Goal: Task Accomplishment & Management: Use online tool/utility

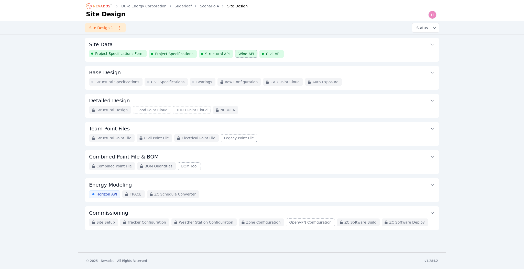
click at [203, 5] on link "Scenario A" at bounding box center [209, 6] width 19 height 5
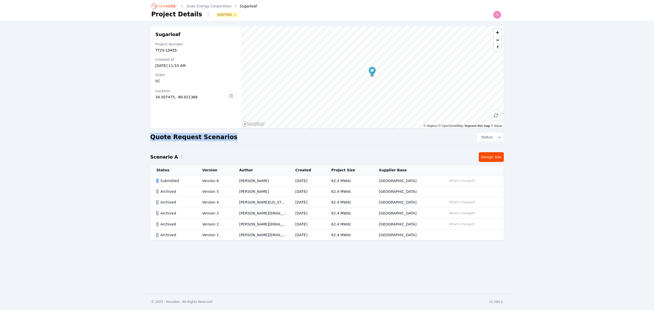
drag, startPoint x: 151, startPoint y: 138, endPoint x: 236, endPoint y: 135, distance: 86.0
click at [236, 135] on div "Quote Request Scenarios Status" at bounding box center [327, 137] width 354 height 9
click at [489, 160] on link "Design Site" at bounding box center [491, 157] width 25 height 10
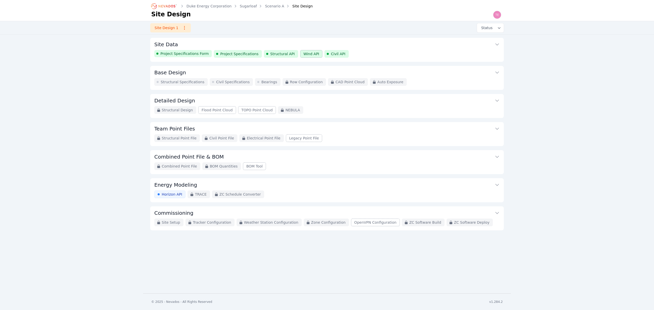
click at [373, 52] on div "Project Specifications Form Project Specifications Structural API Wind API Civi…" at bounding box center [327, 54] width 346 height 8
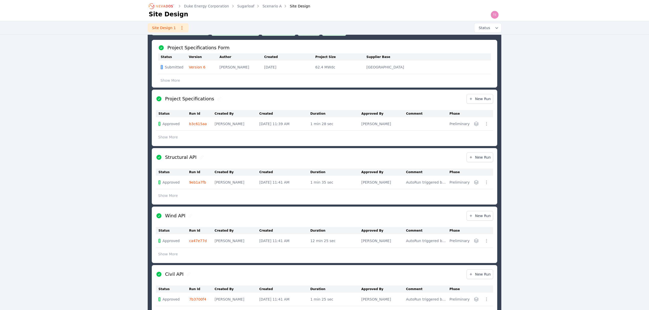
scroll to position [34, 0]
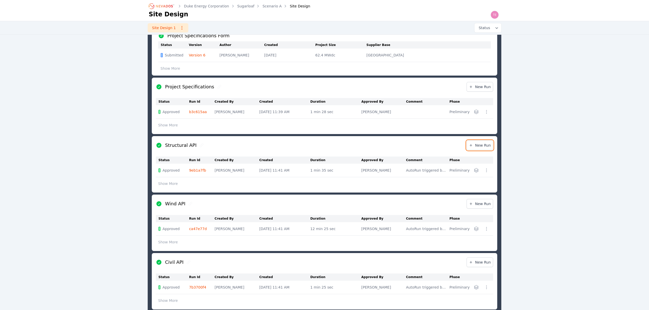
click at [488, 144] on span "New Run" at bounding box center [480, 145] width 22 height 5
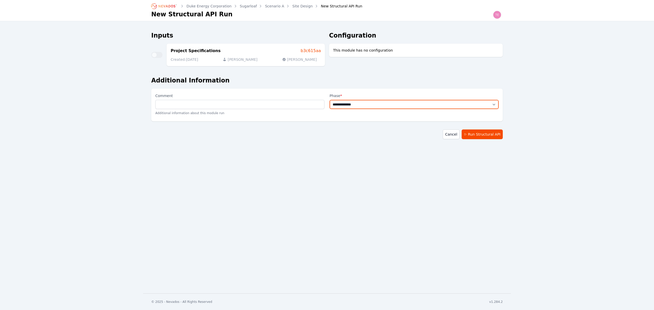
click at [376, 104] on select "**********" at bounding box center [414, 104] width 169 height 9
select select "**********"
click at [330, 100] on select "**********" at bounding box center [414, 104] width 169 height 9
click at [479, 137] on button "Run Structural API" at bounding box center [482, 135] width 41 height 10
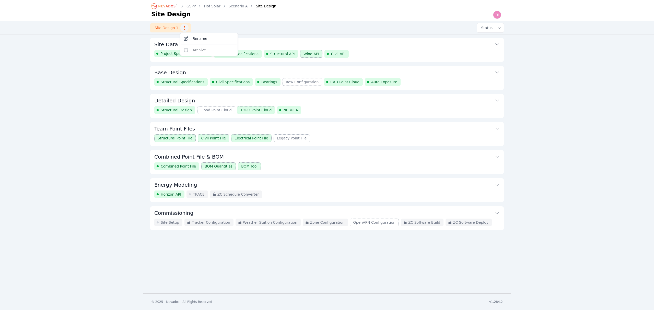
drag, startPoint x: 129, startPoint y: 41, endPoint x: 135, endPoint y: 39, distance: 6.7
click at [129, 41] on div "GSPP Hof Solar Scenario A Site Design Site Design Site Design 1 Rename Archive …" at bounding box center [327, 147] width 654 height 294
click at [411, 80] on div "Structural Specifications Civil Specifications Bearings Row Configuration CAD P…" at bounding box center [327, 82] width 346 height 8
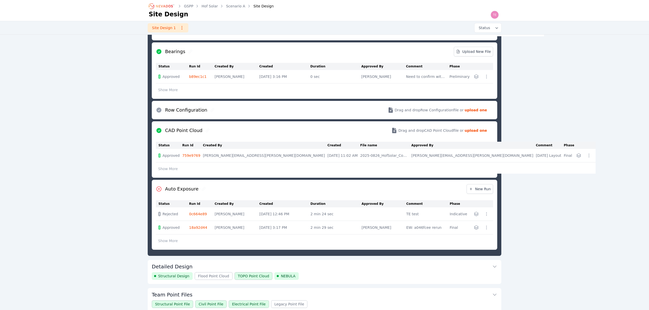
scroll to position [164, 0]
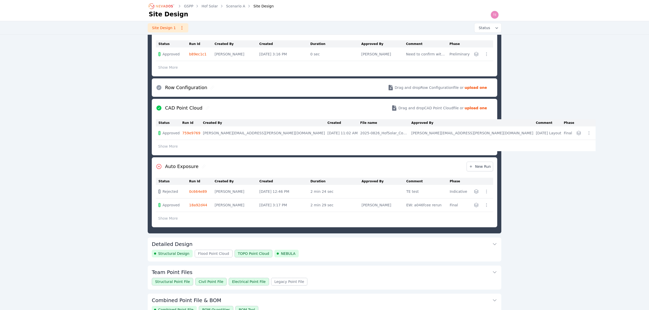
click at [170, 219] on button "Show More" at bounding box center [168, 219] width 24 height 10
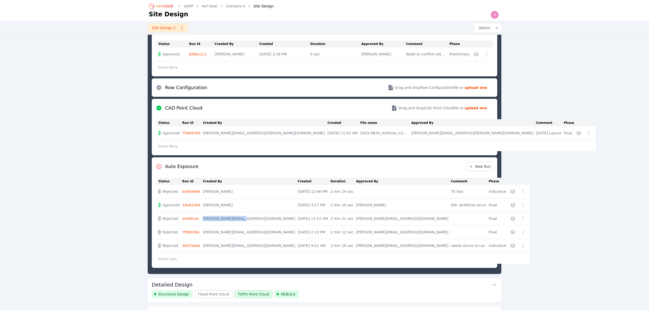
drag, startPoint x: 213, startPoint y: 220, endPoint x: 248, endPoint y: 220, distance: 35.5
click at [248, 220] on tr "Rejected a046fcee trevor@nevados.solar Sep 9, 2025, 11:52 AM 2 min 21 sec trevo…" at bounding box center [343, 219] width 374 height 14
drag, startPoint x: 408, startPoint y: 207, endPoint x: 437, endPoint y: 206, distance: 28.6
click at [437, 206] on tr "Approved 18a92d44 Emily Walker Sep 18, 2025, 3:17 PM 2 min 29 sec Emily Walker …" at bounding box center [343, 206] width 374 height 14
drag, startPoint x: 207, startPoint y: 222, endPoint x: 188, endPoint y: 220, distance: 18.5
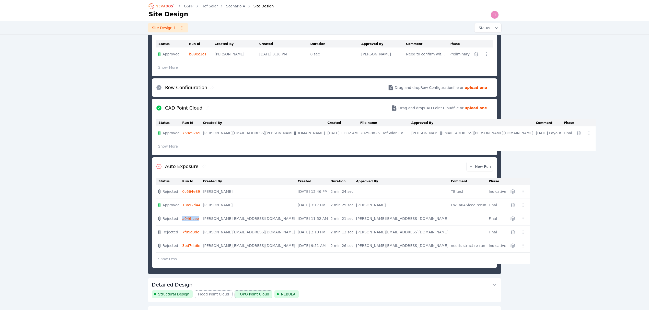
click at [188, 220] on tr "Rejected a046fcee trevor@nevados.solar Sep 9, 2025, 11:52 AM 2 min 21 sec trevo…" at bounding box center [343, 219] width 374 height 14
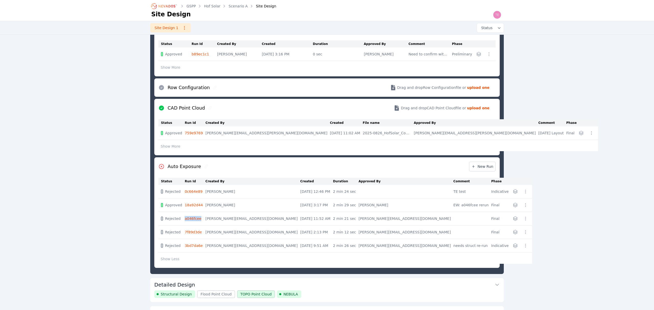
click at [523, 217] on icon "button" at bounding box center [525, 218] width 5 height 5
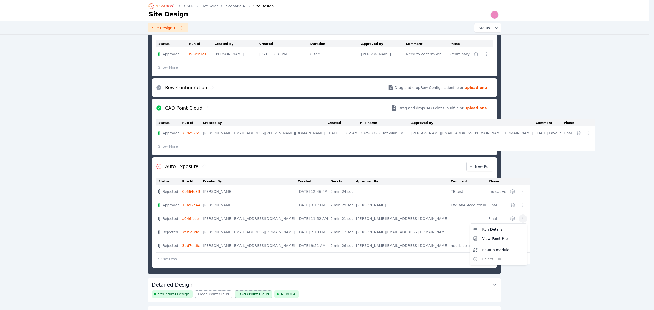
click at [231, 221] on table "Status Run Id Created By Created Duration Approved By Comment Phase Rejected 0c…" at bounding box center [343, 221] width 374 height 86
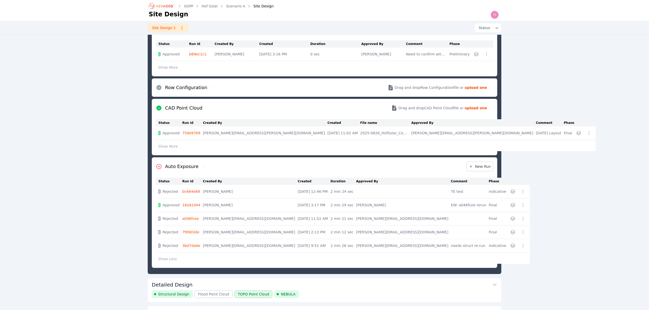
click at [225, 218] on td "trevor@nevados.solar" at bounding box center [250, 219] width 95 height 14
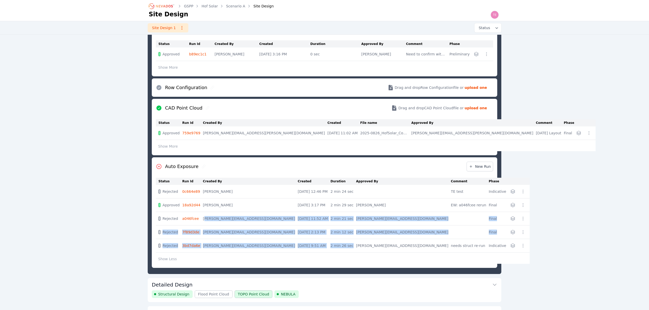
drag, startPoint x: 216, startPoint y: 220, endPoint x: 337, endPoint y: 246, distance: 124.3
click at [337, 246] on tbody "Rejected 0c664e89 Ted Elliott Sep 29, 2025, 12:46 PM 2 min 24 sec TE test Indic…" at bounding box center [343, 224] width 374 height 79
click at [305, 218] on td "Sep 9, 2025, 11:52 AM" at bounding box center [314, 219] width 33 height 14
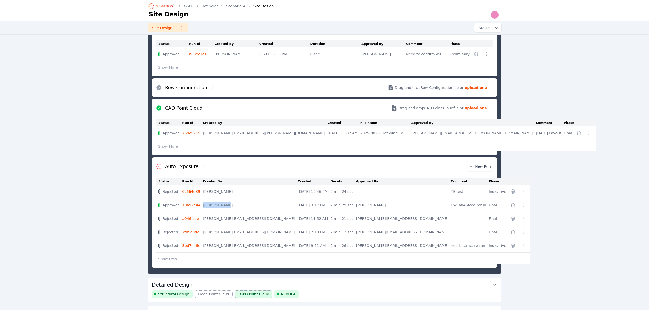
drag, startPoint x: 215, startPoint y: 207, endPoint x: 250, endPoint y: 207, distance: 34.8
click at [250, 207] on td "Emily Walker" at bounding box center [250, 206] width 95 height 14
click at [243, 221] on td "trevor@nevados.solar" at bounding box center [250, 219] width 95 height 14
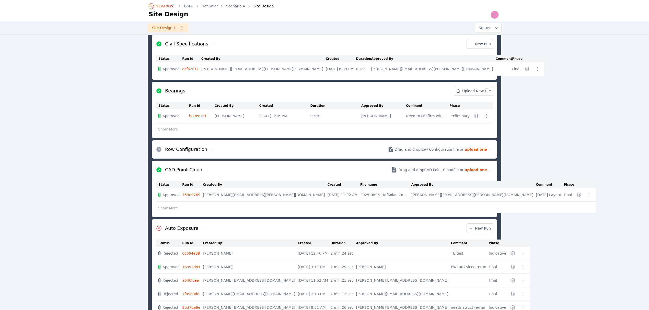
scroll to position [96, 0]
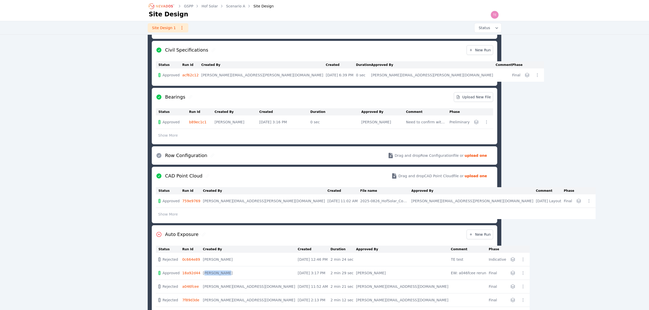
drag, startPoint x: 216, startPoint y: 272, endPoint x: 240, endPoint y: 276, distance: 23.5
click at [240, 276] on td "Emily Walker" at bounding box center [250, 274] width 95 height 14
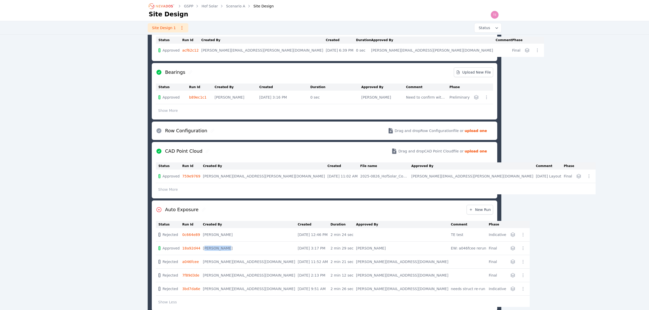
scroll to position [136, 0]
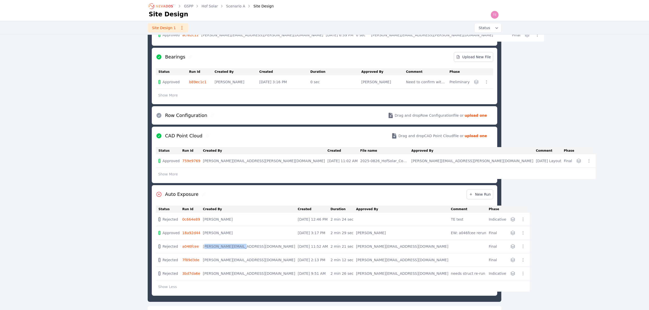
drag, startPoint x: 215, startPoint y: 247, endPoint x: 253, endPoint y: 249, distance: 37.6
click at [253, 249] on td "trevor@nevados.solar" at bounding box center [250, 247] width 95 height 14
click at [196, 247] on link "a046fcee" at bounding box center [190, 247] width 17 height 4
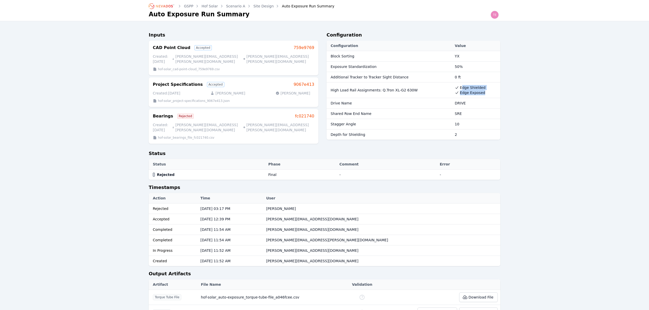
drag, startPoint x: 460, startPoint y: 89, endPoint x: 484, endPoint y: 98, distance: 25.6
click at [484, 98] on td "Edge Shielded Edge Exposed" at bounding box center [476, 91] width 48 height 16
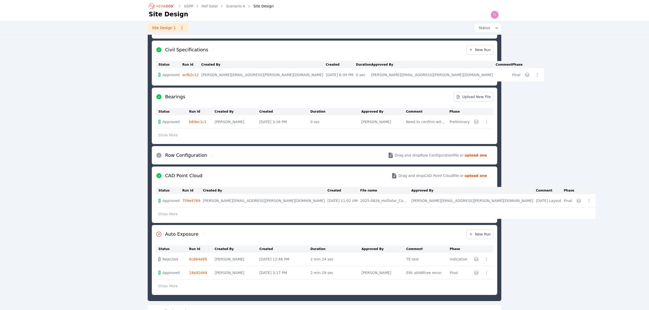
scroll to position [96, 0]
click at [169, 289] on button "Show More" at bounding box center [168, 287] width 24 height 10
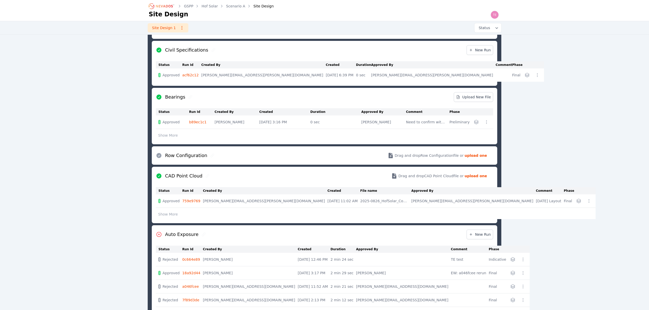
scroll to position [130, 0]
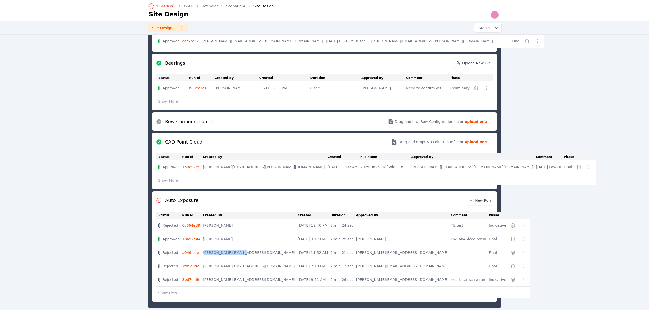
drag, startPoint x: 219, startPoint y: 254, endPoint x: 252, endPoint y: 255, distance: 32.7
click at [252, 255] on td "trevor@nevados.solar" at bounding box center [250, 253] width 95 height 14
click at [253, 255] on td "trevor@nevados.solar" at bounding box center [250, 253] width 95 height 14
drag, startPoint x: 251, startPoint y: 254, endPoint x: 213, endPoint y: 255, distance: 38.1
click at [213, 255] on tr "Rejected a046fcee trevor@nevados.solar Sep 9, 2025, 11:52 AM 2 min 21 sec trevo…" at bounding box center [343, 253] width 374 height 14
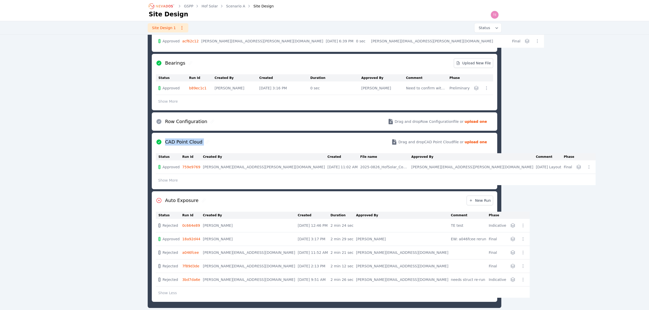
drag, startPoint x: 165, startPoint y: 145, endPoint x: 201, endPoint y: 145, distance: 35.8
click at [201, 145] on div "CAD Point Cloud" at bounding box center [183, 142] width 55 height 7
drag, startPoint x: 215, startPoint y: 254, endPoint x: 250, endPoint y: 253, distance: 34.5
click at [250, 253] on td "trevor@nevados.solar" at bounding box center [250, 253] width 95 height 14
click at [202, 203] on icon at bounding box center [204, 201] width 4 height 4
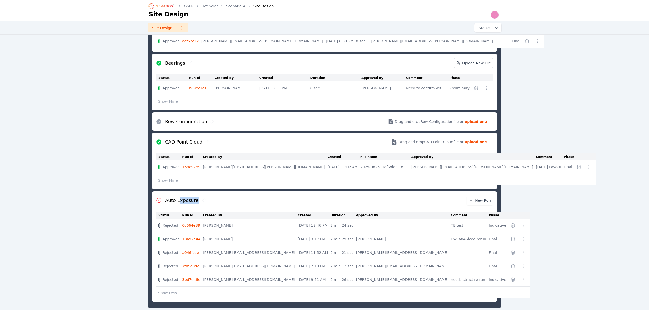
scroll to position [284, 0]
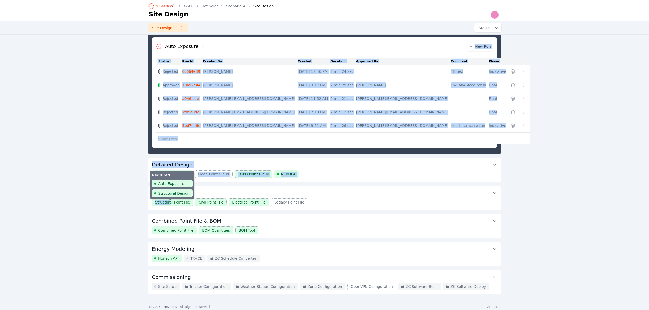
drag, startPoint x: 195, startPoint y: 201, endPoint x: 168, endPoint y: 203, distance: 27.2
click at [168, 203] on div "Site Data Project Specifications Form Project Specifications Structural API Win…" at bounding box center [325, 24] width 354 height 541
click at [324, 189] on button "Team Point Files" at bounding box center [325, 192] width 346 height 12
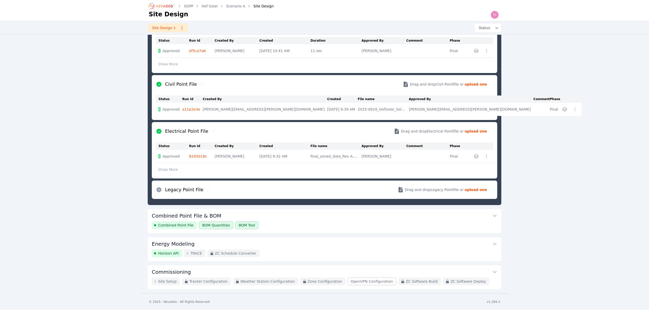
scroll to position [84, 0]
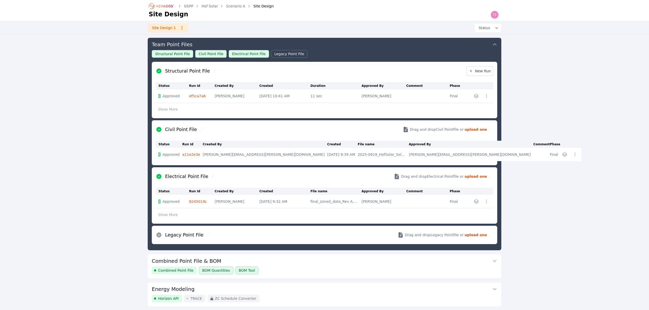
click at [554, 217] on div "GSPP Hof Solar Scenario A Site Design Site Design Site Design 1 Status Site Dat…" at bounding box center [324, 127] width 649 height 423
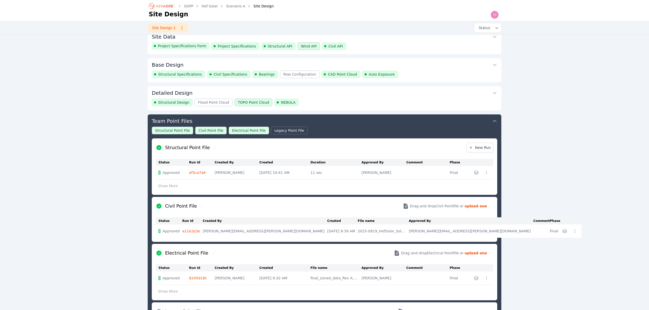
scroll to position [0, 0]
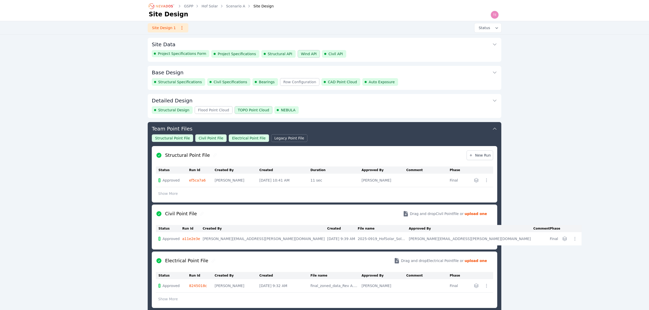
click at [454, 73] on button "Base Design" at bounding box center [325, 72] width 346 height 12
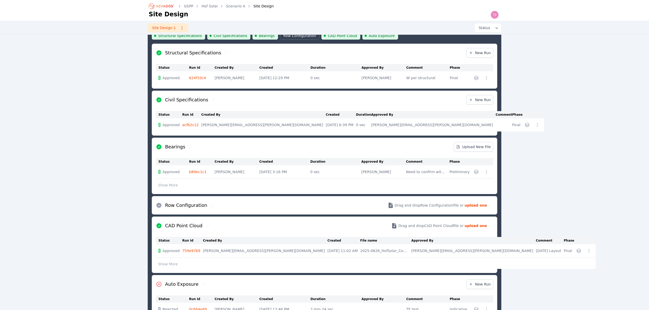
scroll to position [96, 0]
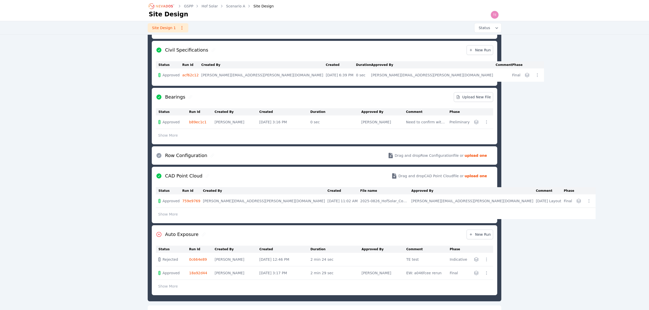
click at [167, 287] on button "Show More" at bounding box center [168, 287] width 24 height 10
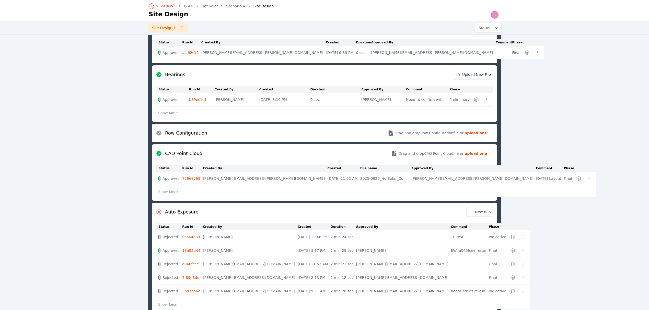
scroll to position [130, 0]
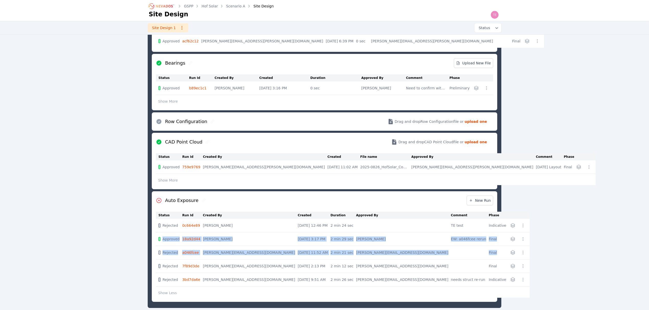
drag, startPoint x: 163, startPoint y: 240, endPoint x: 483, endPoint y: 254, distance: 319.8
click at [483, 254] on tbody "Rejected 0c664e89 Ted Elliott Sep 29, 2025, 12:46 PM 2 min 24 sec TE test Indic…" at bounding box center [343, 258] width 374 height 79
click at [169, 241] on span "Approved" at bounding box center [171, 239] width 17 height 5
click at [164, 240] on span "Approved" at bounding box center [171, 239] width 17 height 5
drag, startPoint x: 163, startPoint y: 240, endPoint x: 471, endPoint y: 240, distance: 308.3
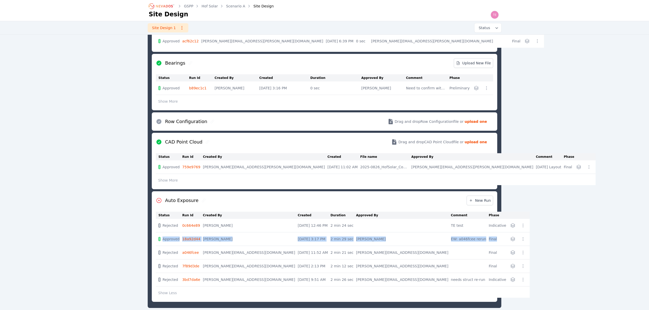
click at [471, 240] on tr "Approved 18a92d44 Emily Walker Sep 18, 2025, 3:17 PM 2 min 29 sec Emily Walker …" at bounding box center [343, 240] width 374 height 14
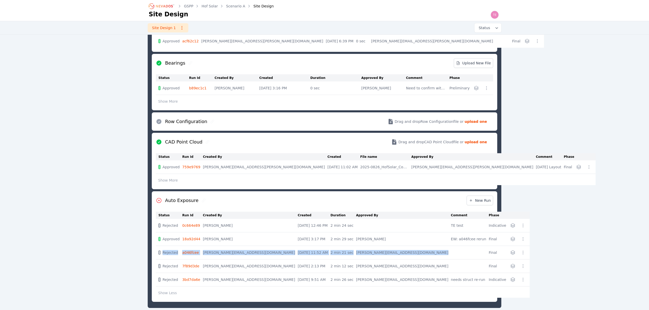
drag, startPoint x: 163, startPoint y: 252, endPoint x: 421, endPoint y: 255, distance: 258.0
click at [421, 255] on tr "Rejected a046fcee trevor@nevados.solar Sep 9, 2025, 11:52 AM 2 min 21 sec trevo…" at bounding box center [343, 253] width 374 height 14
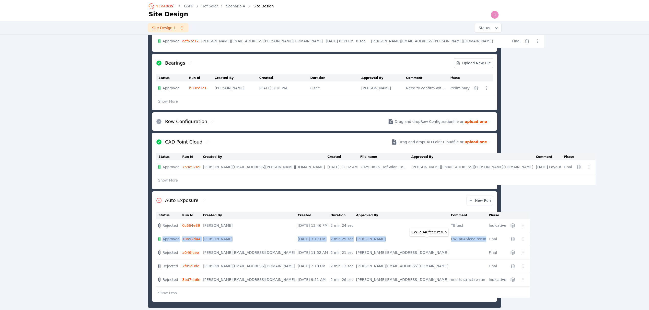
drag, startPoint x: 163, startPoint y: 239, endPoint x: 437, endPoint y: 242, distance: 274.3
click at [437, 242] on tr "Approved 18a92d44 Emily Walker Sep 18, 2025, 3:17 PM 2 min 29 sec Emily Walker …" at bounding box center [343, 240] width 374 height 14
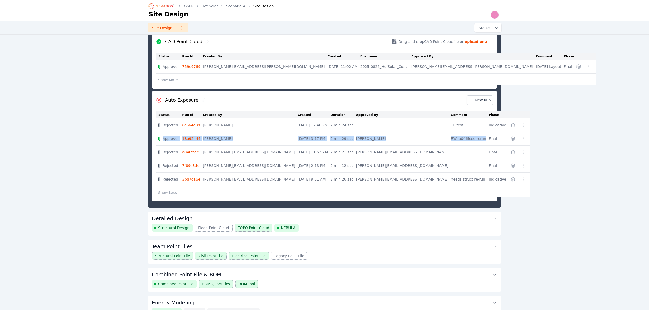
scroll to position [232, 0]
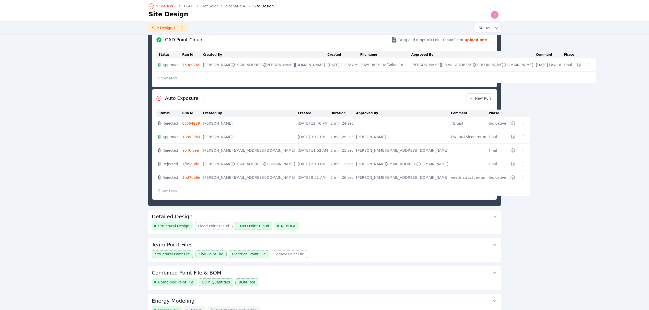
click at [340, 224] on div "Structural Design Flood Point Cloud TOPO Point Cloud NEBULA" at bounding box center [325, 226] width 346 height 8
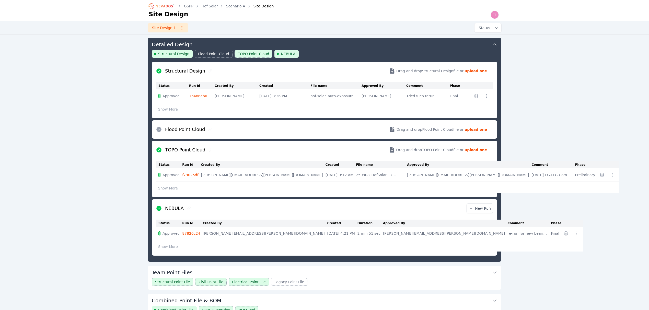
drag, startPoint x: 215, startPoint y: 234, endPoint x: 303, endPoint y: 237, distance: 87.7
click at [303, 237] on tr "Approved 87826c24 frida.manzo@nevados.solar Sep 18, 2025, 4:21 PM 2 min 51 sec …" at bounding box center [369, 234] width 427 height 14
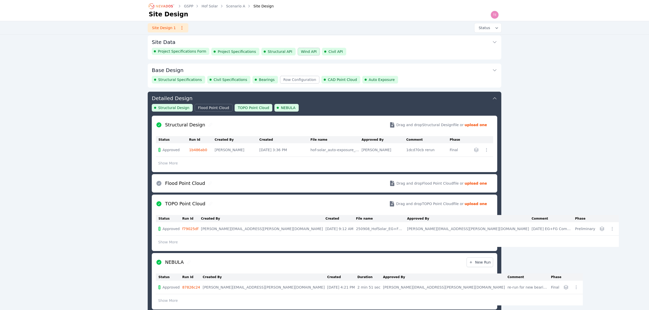
scroll to position [0, 0]
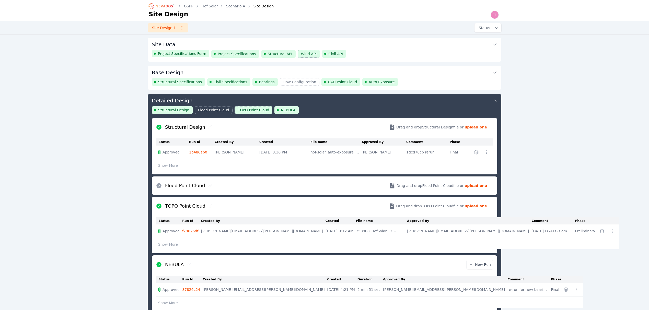
click at [388, 83] on div "Structural Specifications Civil Specifications Bearings Row Configuration CAD P…" at bounding box center [325, 82] width 346 height 8
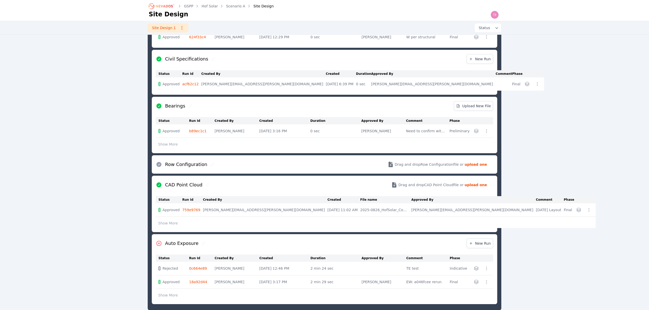
scroll to position [96, 0]
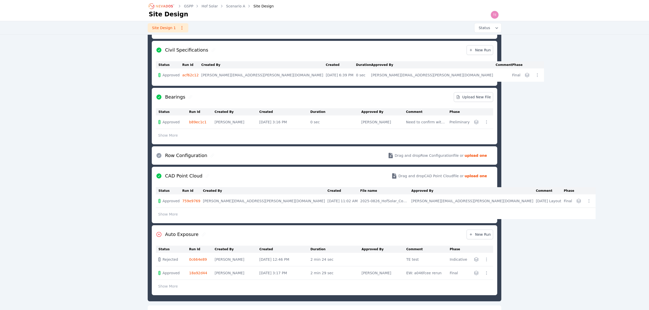
click at [170, 287] on button "Show More" at bounding box center [168, 287] width 24 height 10
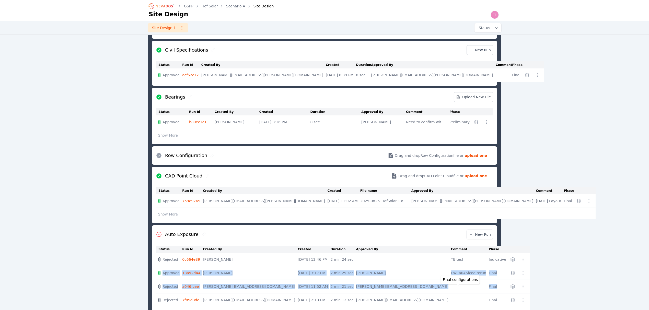
drag, startPoint x: 163, startPoint y: 274, endPoint x: 460, endPoint y: 287, distance: 297.1
click at [460, 287] on tbody "Rejected 0c664e89 Ted Elliott Sep 29, 2025, 12:46 PM 2 min 24 sec TE test Indic…" at bounding box center [343, 292] width 374 height 79
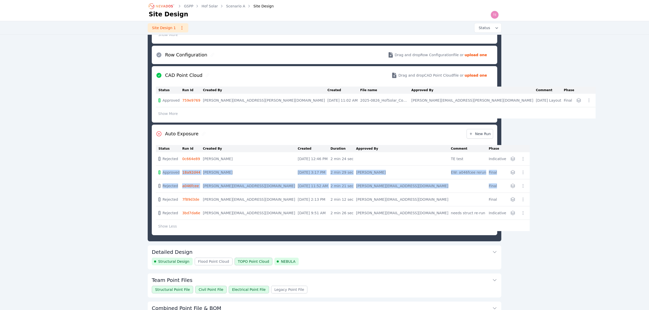
scroll to position [198, 0]
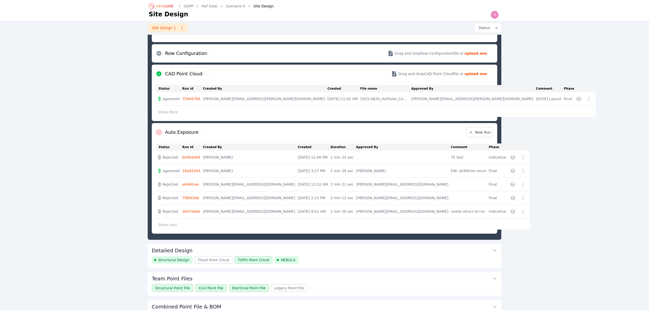
click at [301, 260] on div "Structural Design Flood Point Cloud TOPO Point Cloud NEBULA" at bounding box center [325, 260] width 346 height 8
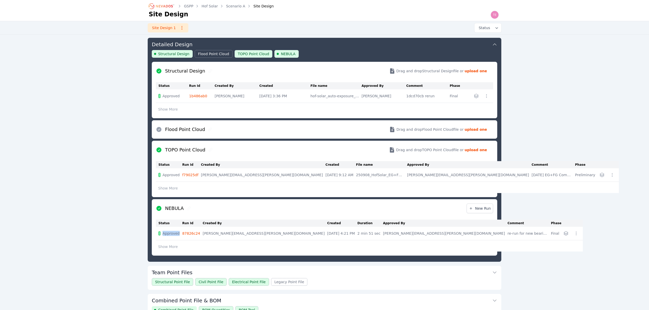
drag, startPoint x: 164, startPoint y: 235, endPoint x: 178, endPoint y: 236, distance: 14.9
click at [178, 236] on span "Approved" at bounding box center [168, 233] width 21 height 5
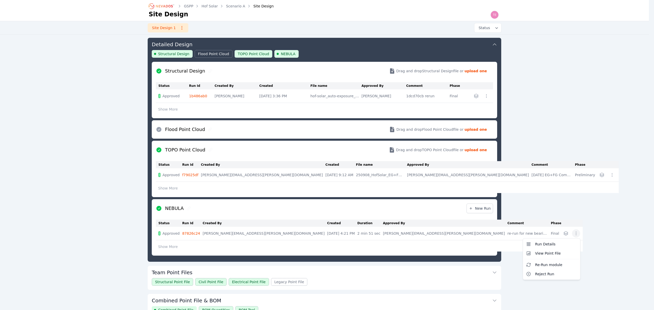
click at [574, 235] on icon "button" at bounding box center [576, 233] width 5 height 5
click at [167, 235] on table "Status Run Id Created By Created Duration Approved By Comment Phase Approved 87…" at bounding box center [369, 236] width 427 height 32
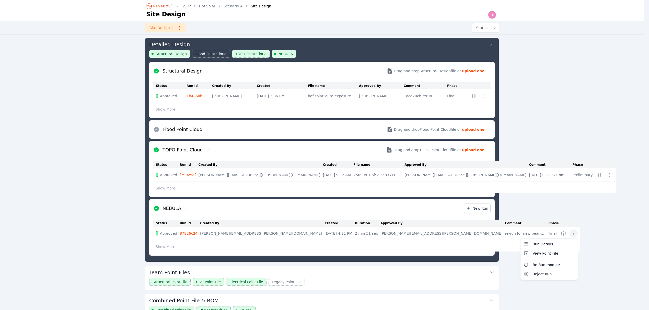
click at [167, 235] on span "Approved" at bounding box center [168, 233] width 17 height 5
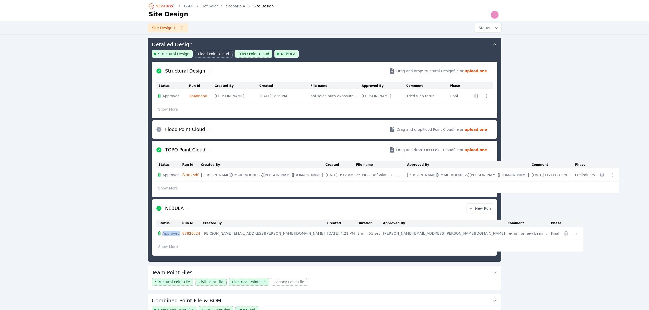
click at [167, 235] on span "Approved" at bounding box center [171, 233] width 17 height 5
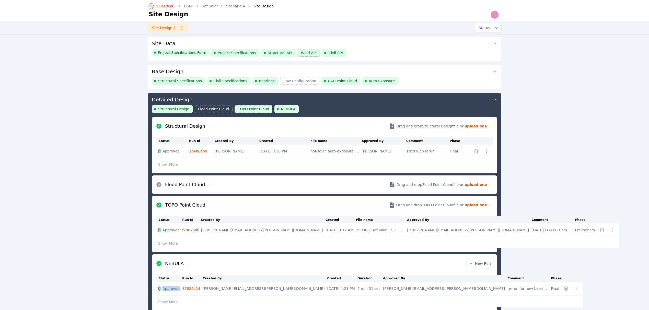
scroll to position [0, 0]
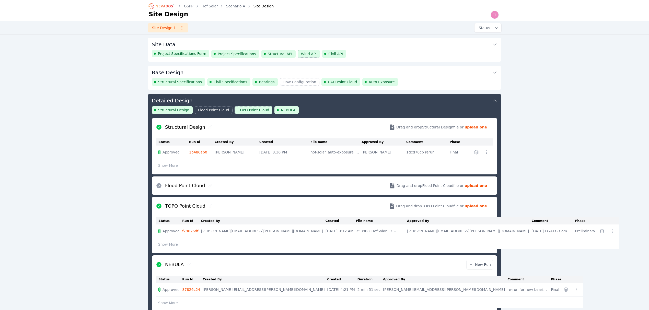
click at [391, 81] on div "Structural Specifications Civil Specifications Bearings Row Configuration CAD P…" at bounding box center [325, 82] width 346 height 8
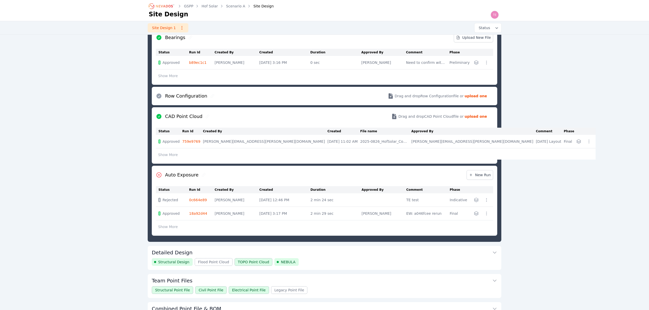
scroll to position [164, 0]
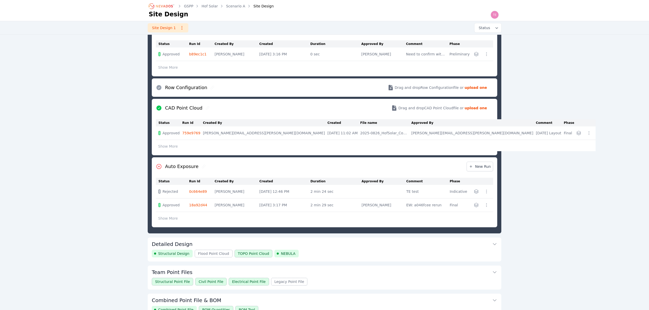
click at [168, 220] on button "Show More" at bounding box center [168, 219] width 24 height 10
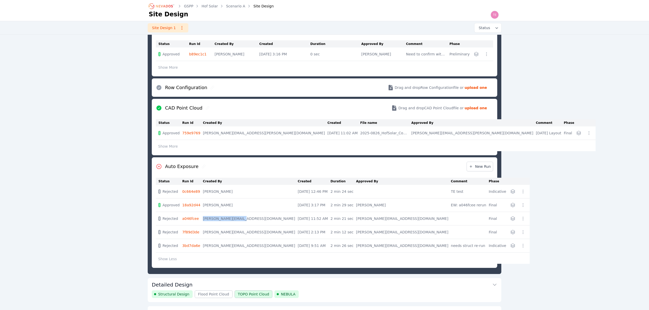
drag, startPoint x: 214, startPoint y: 220, endPoint x: 249, endPoint y: 221, distance: 34.8
click at [249, 221] on tr "Rejected a046fcee trevor@nevados.solar Sep 9, 2025, 11:52 AM 2 min 21 sec trevo…" at bounding box center [343, 219] width 374 height 14
click at [521, 217] on icon "button" at bounding box center [523, 218] width 5 height 5
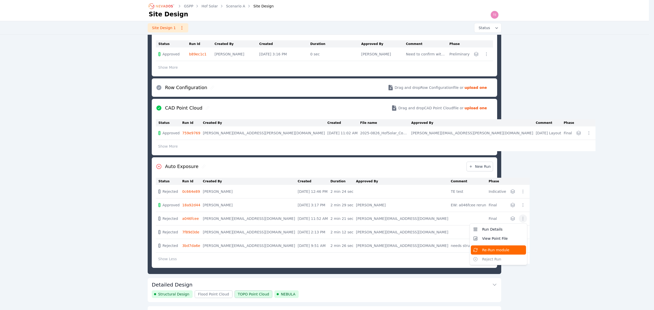
click at [482, 250] on span "Re-Run module" at bounding box center [495, 250] width 27 height 5
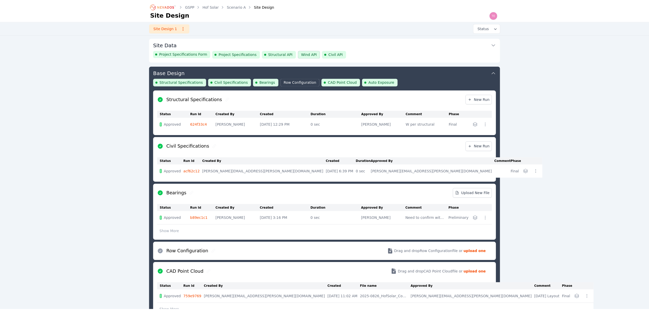
scroll to position [28, 0]
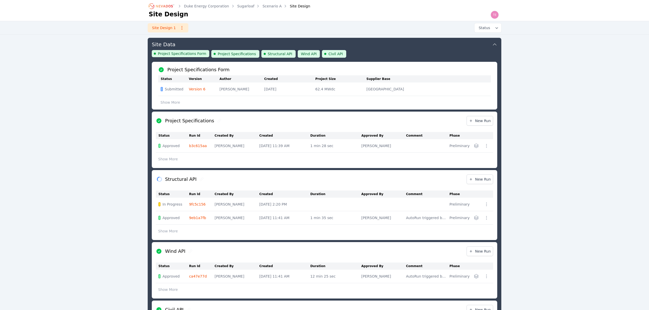
click at [446, 47] on button "Site Data" at bounding box center [325, 44] width 346 height 12
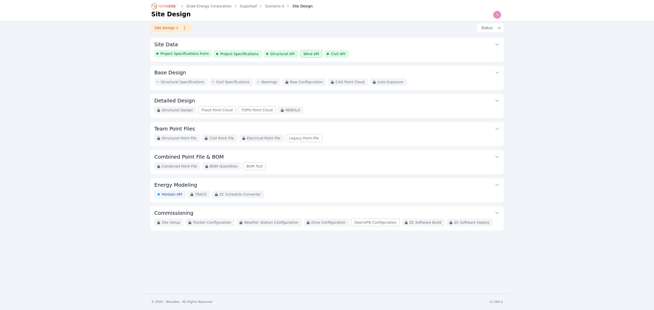
click at [392, 49] on button "Site Data" at bounding box center [327, 44] width 346 height 12
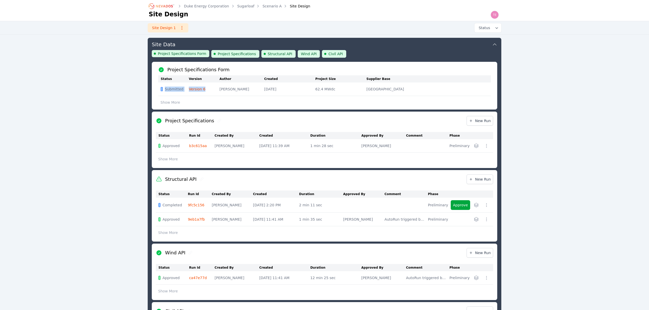
drag, startPoint x: 210, startPoint y: 92, endPoint x: 187, endPoint y: 89, distance: 23.4
click at [187, 89] on tr "Submitted Version 6 Ted Elliott Oct 08, 2025 62.4 MWdc USA" at bounding box center [324, 90] width 333 height 14
drag, startPoint x: 234, startPoint y: 71, endPoint x: 151, endPoint y: 70, distance: 83.9
click at [151, 70] on div "Site Data Project Specifications Form Project Specifications Structural API Win…" at bounding box center [325, 201] width 354 height 327
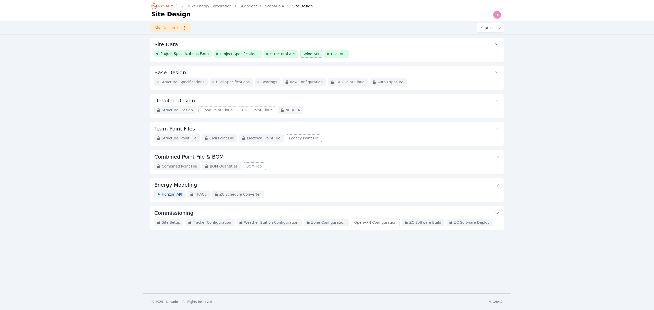
click at [364, 51] on div "Project Specifications Form Project Specifications Structural API Wind API Civi…" at bounding box center [327, 54] width 346 height 8
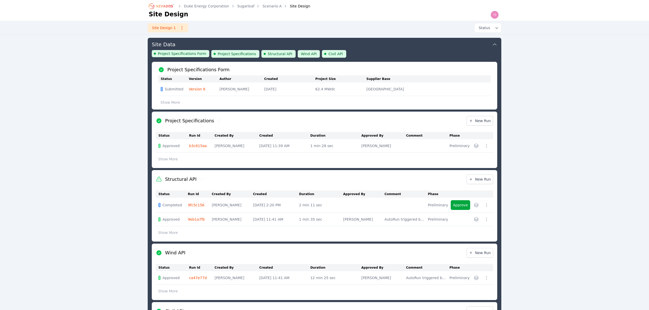
click at [379, 53] on div "Project Specifications Form Project Specifications Structural API Wind API Civi…" at bounding box center [325, 56] width 346 height 12
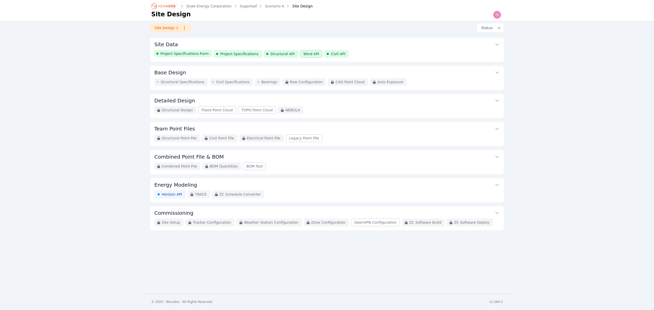
click at [387, 56] on div "Project Specifications Form Project Specifications Structural API Wind API Civi…" at bounding box center [327, 54] width 346 height 8
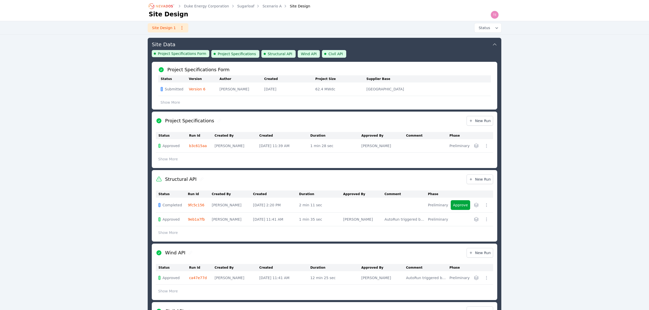
click at [485, 220] on icon "button" at bounding box center [486, 219] width 5 height 5
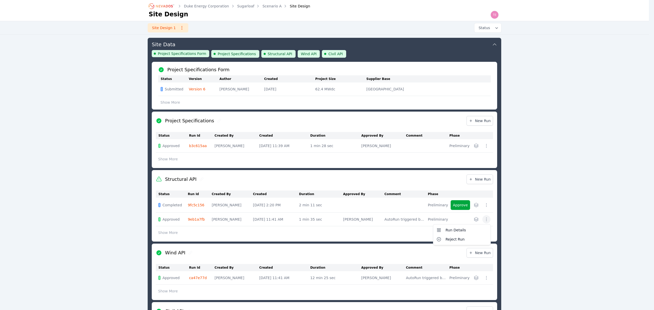
click at [541, 163] on div "Duke Energy Corporation Sugarloaf Scenario A Site Design Site Design Site Desig…" at bounding box center [324, 269] width 649 height 538
